Goal: Information Seeking & Learning: Understand process/instructions

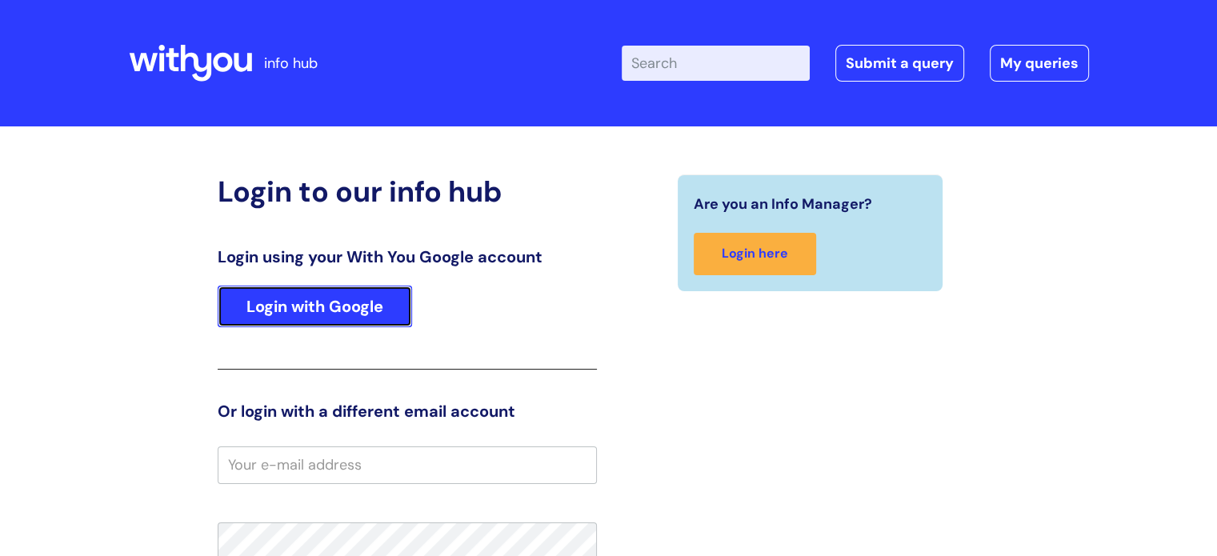
click at [278, 294] on link "Login with Google" at bounding box center [315, 307] width 194 height 42
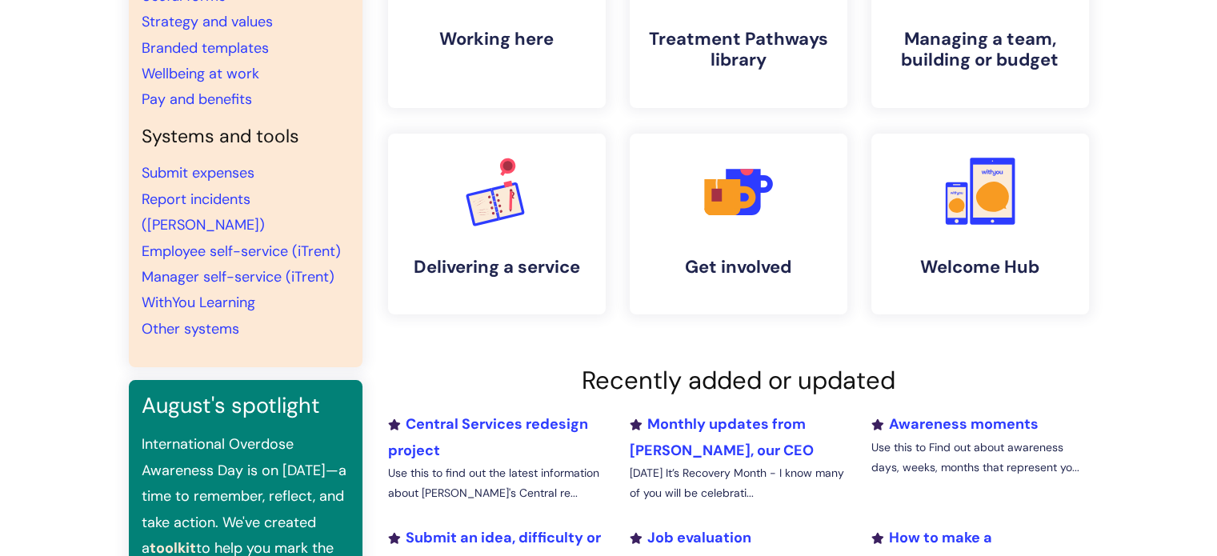
scroll to position [240, 0]
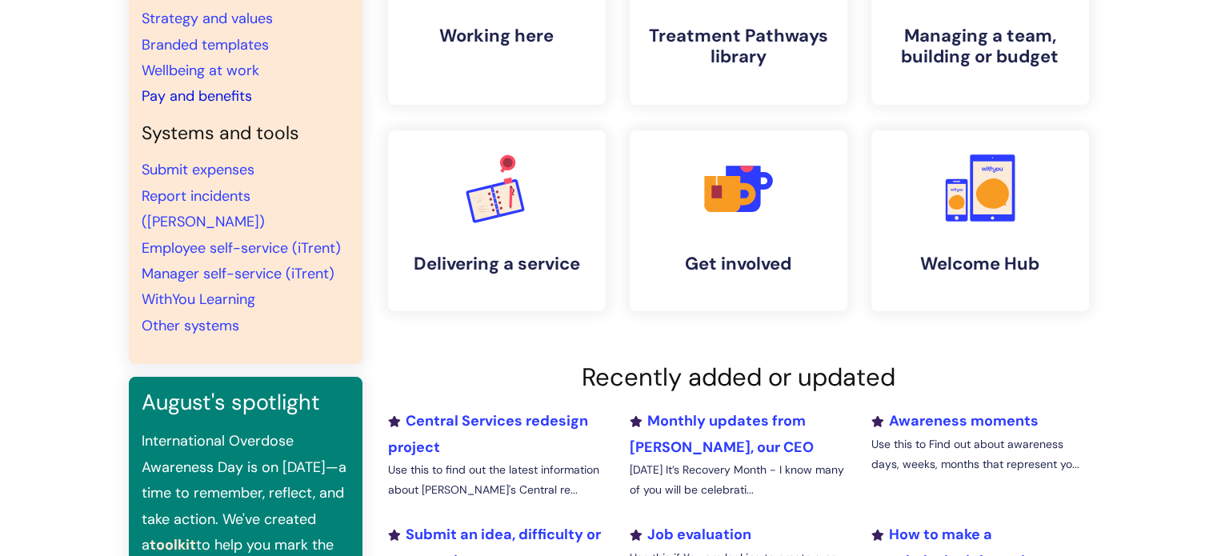
click at [173, 94] on link "Pay and benefits" at bounding box center [197, 95] width 110 height 19
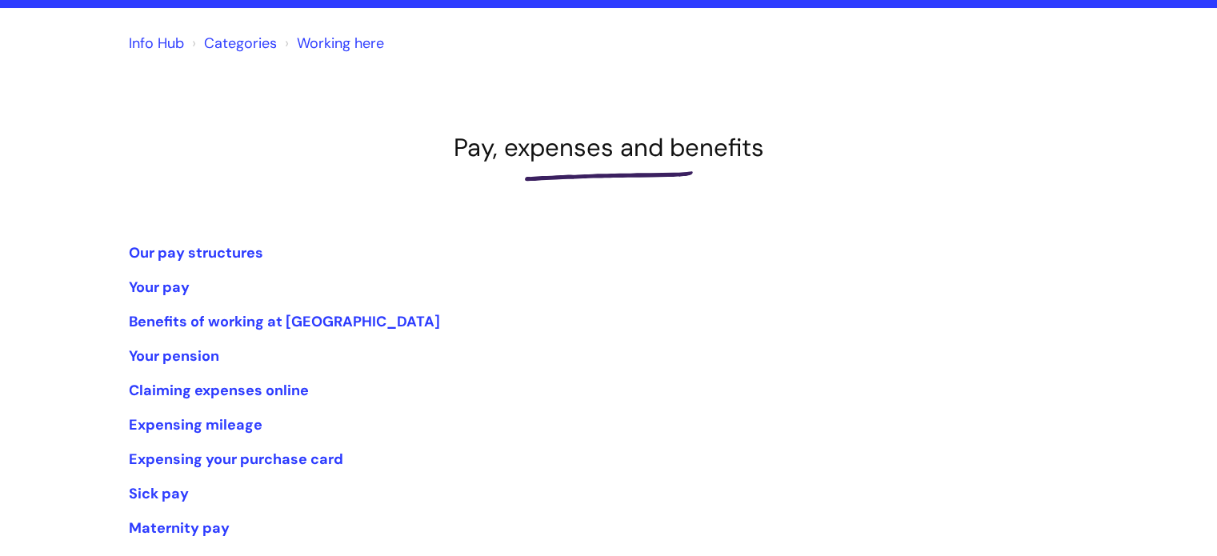
scroll to position [160, 0]
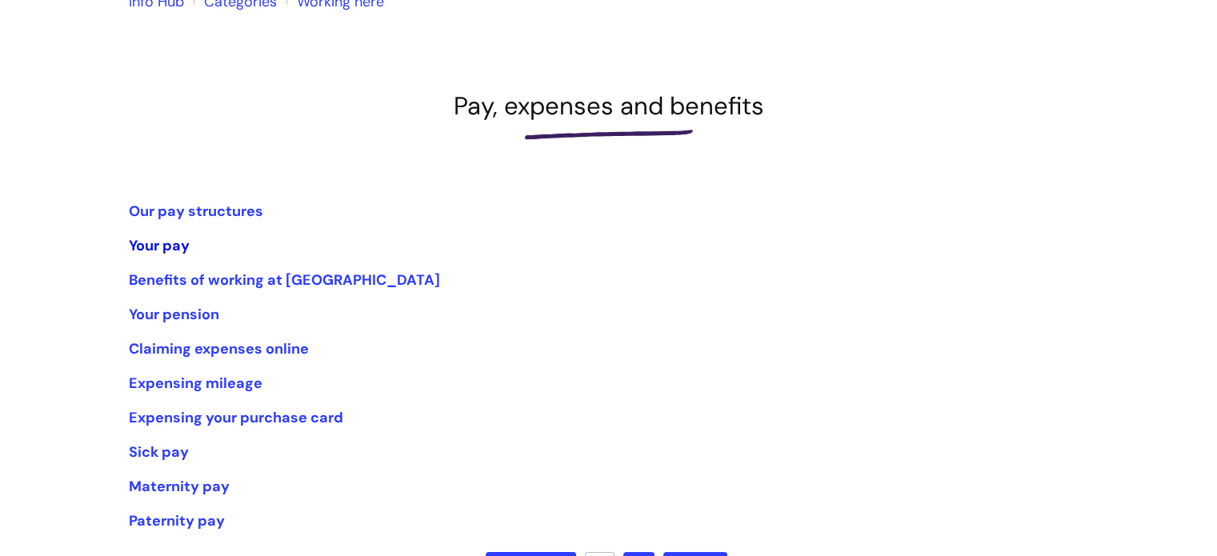
click at [160, 247] on link "Your pay" at bounding box center [159, 245] width 61 height 19
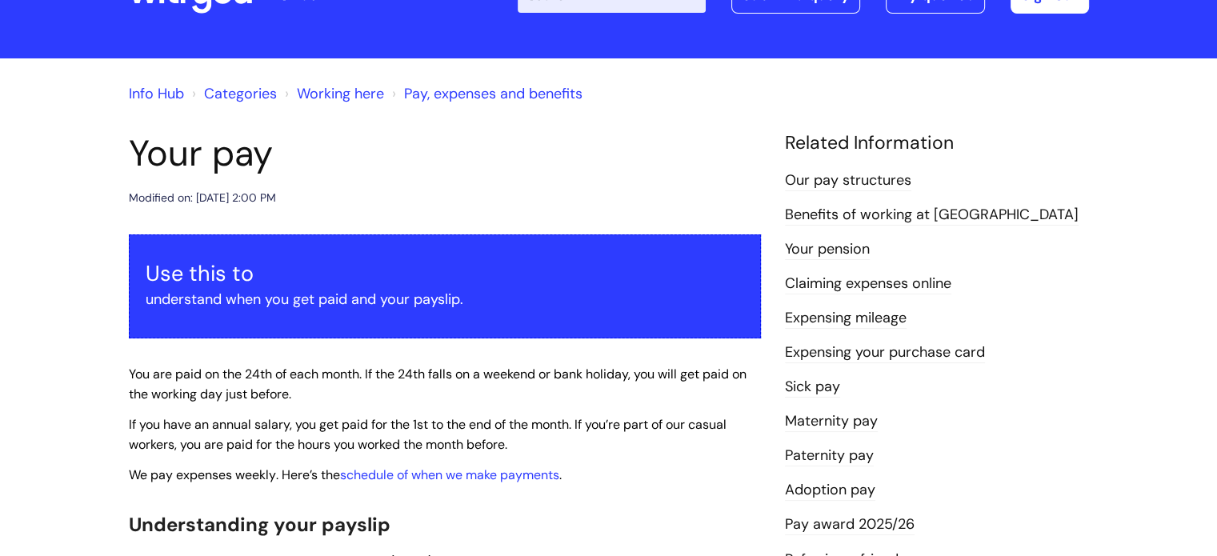
scroll to position [240, 0]
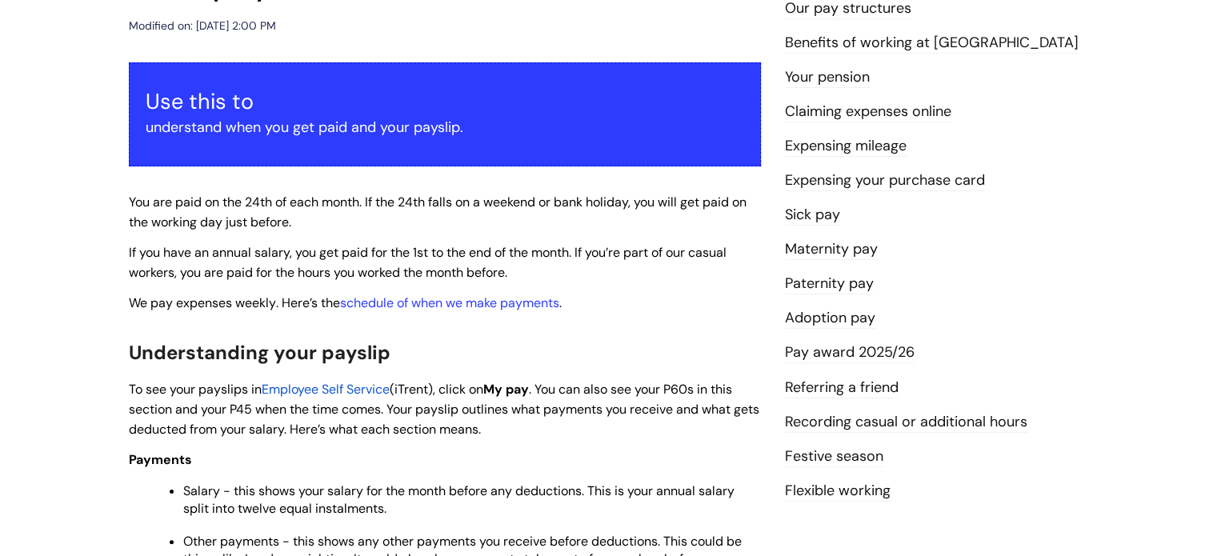
click at [371, 387] on span "Employee Self Service" at bounding box center [326, 389] width 128 height 17
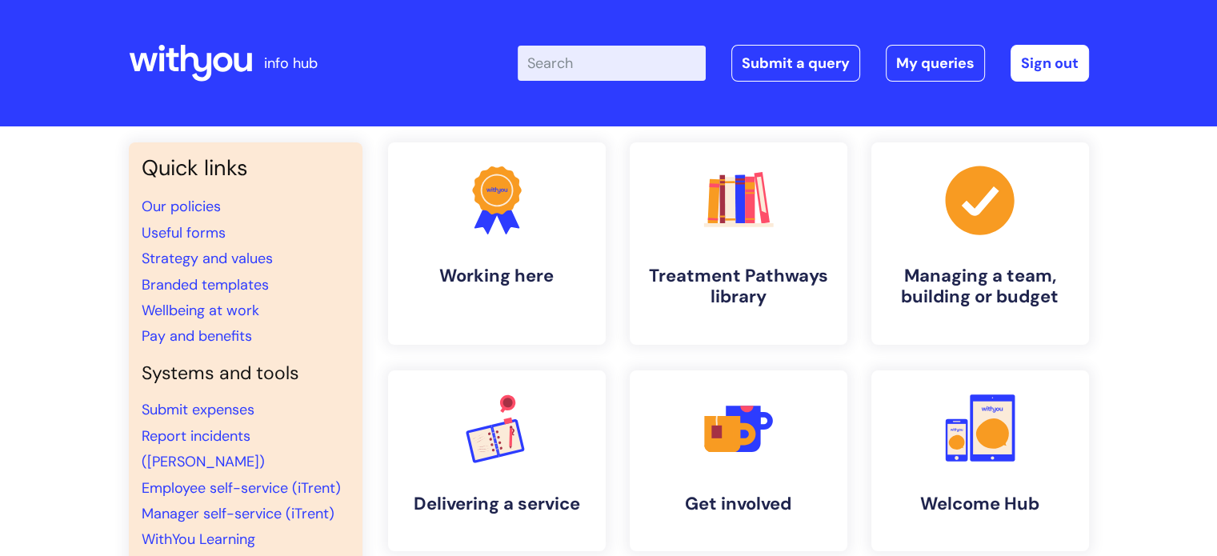
click at [568, 58] on input "Enter your search term here..." at bounding box center [612, 63] width 188 height 35
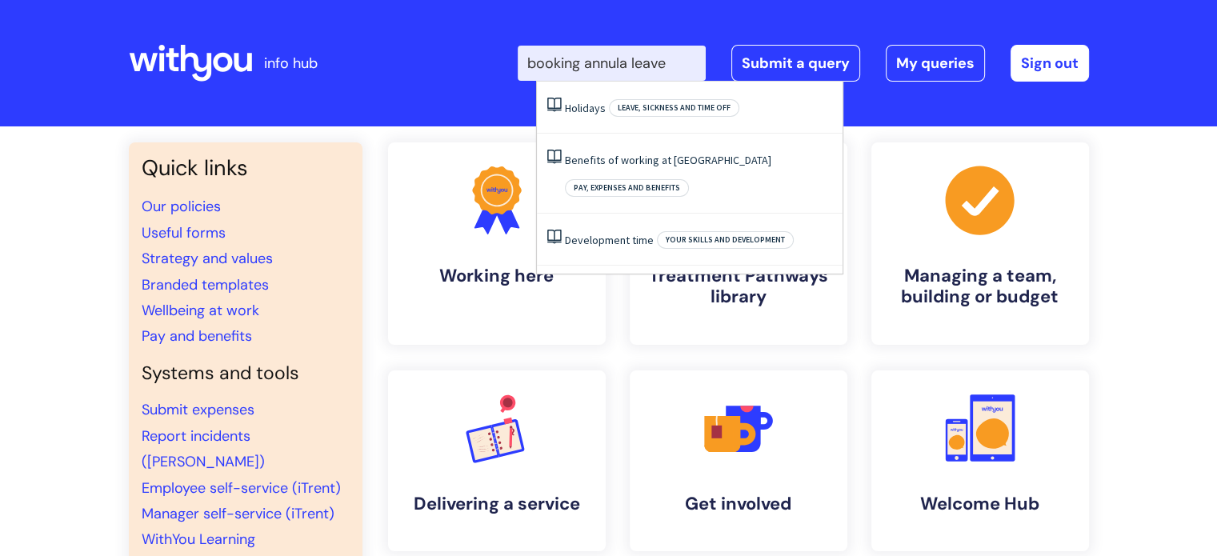
click at [632, 62] on input "booking annula leave" at bounding box center [612, 63] width 188 height 35
type input "booking annual leave"
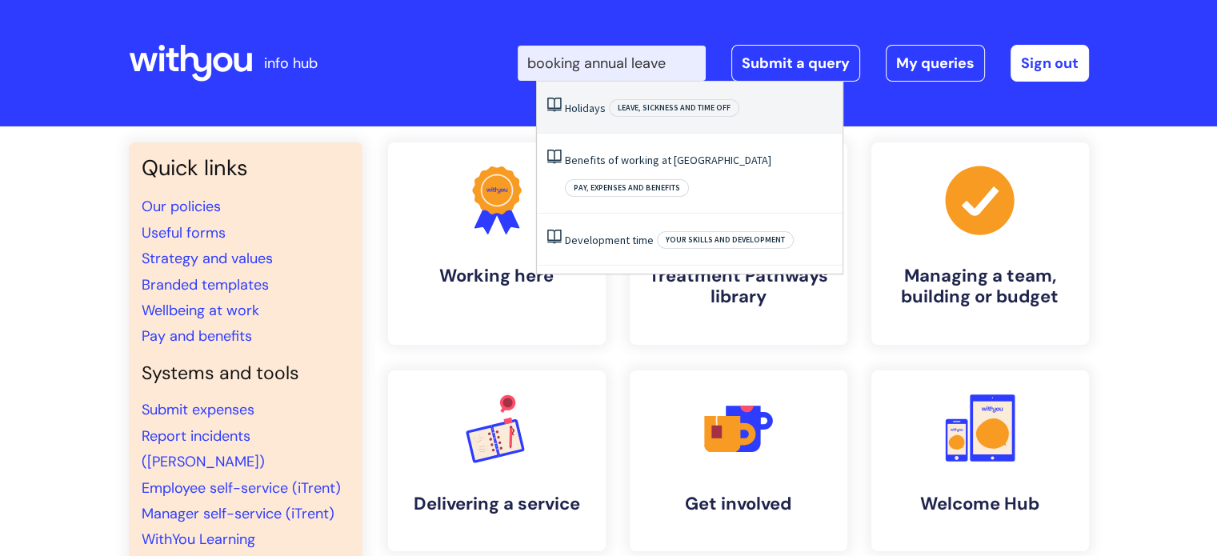
click at [682, 107] on span "Leave, sickness and time off" at bounding box center [674, 108] width 130 height 18
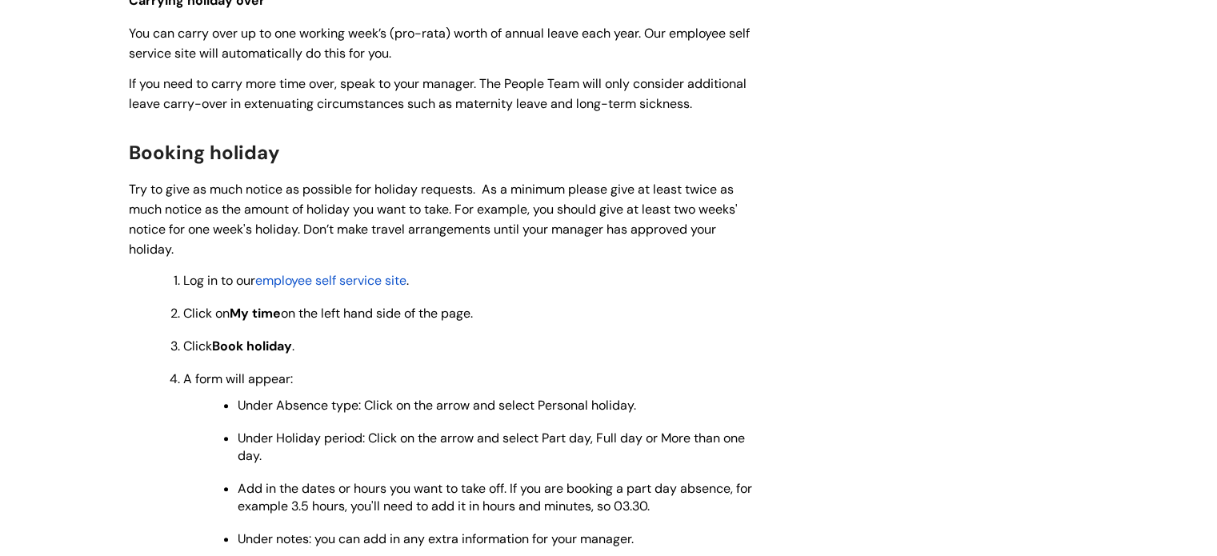
scroll to position [1360, 0]
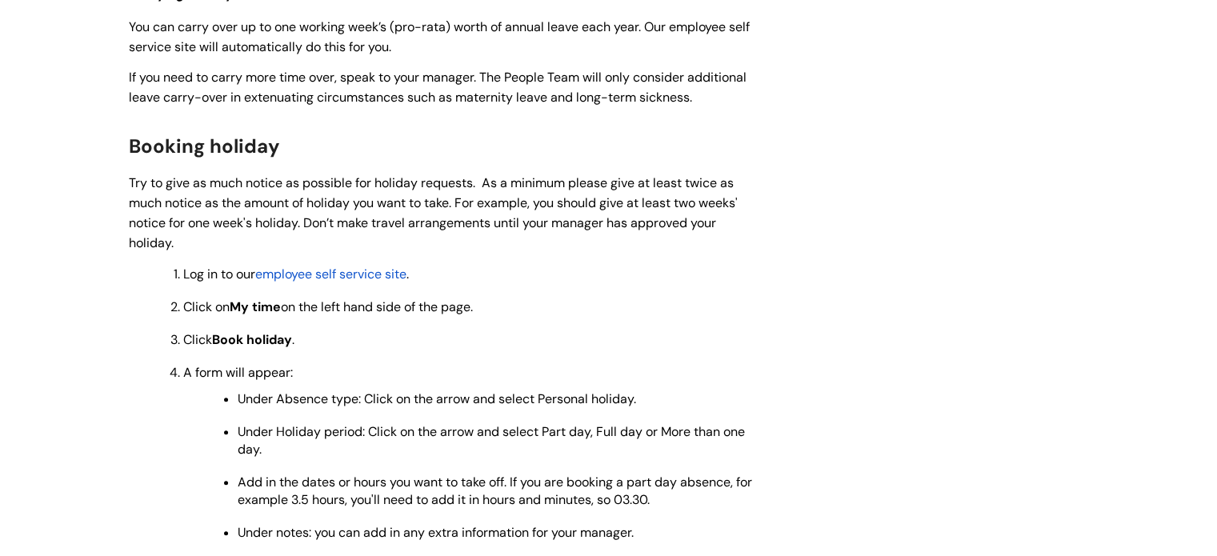
click at [362, 270] on span "employee self service site" at bounding box center [330, 274] width 151 height 17
